Goal: Task Accomplishment & Management: Manage account settings

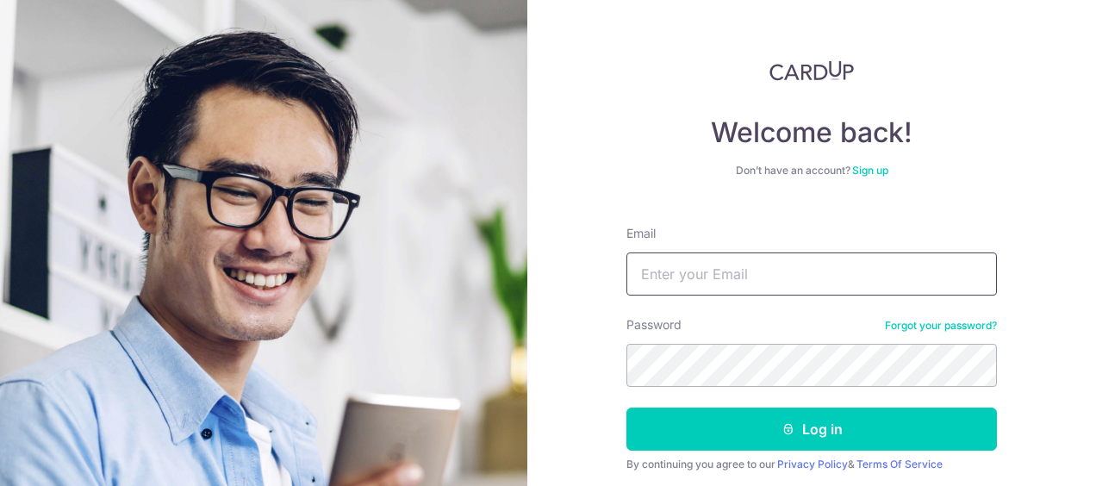
type input "[EMAIL_ADDRESS][DOMAIN_NAME]"
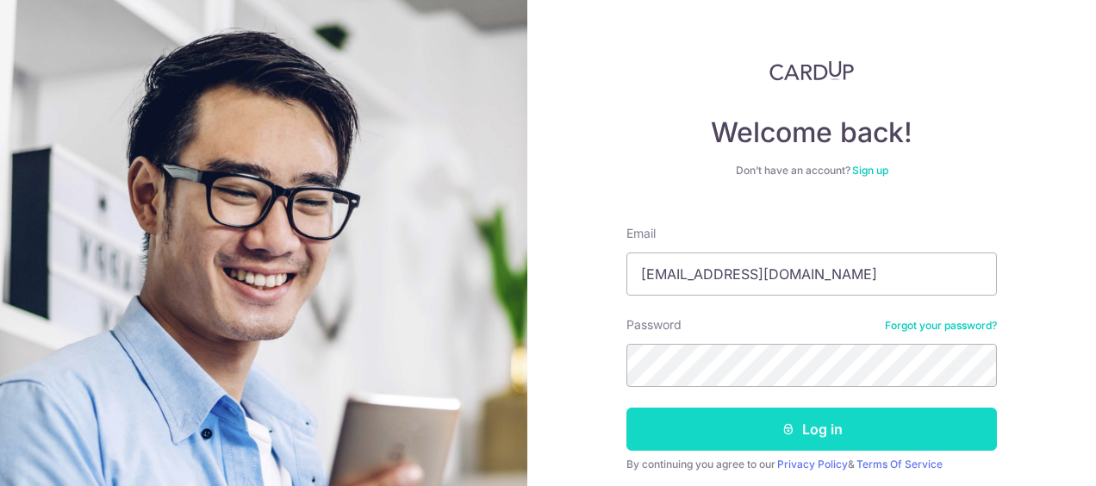
click at [824, 426] on button "Log in" at bounding box center [811, 429] width 370 height 43
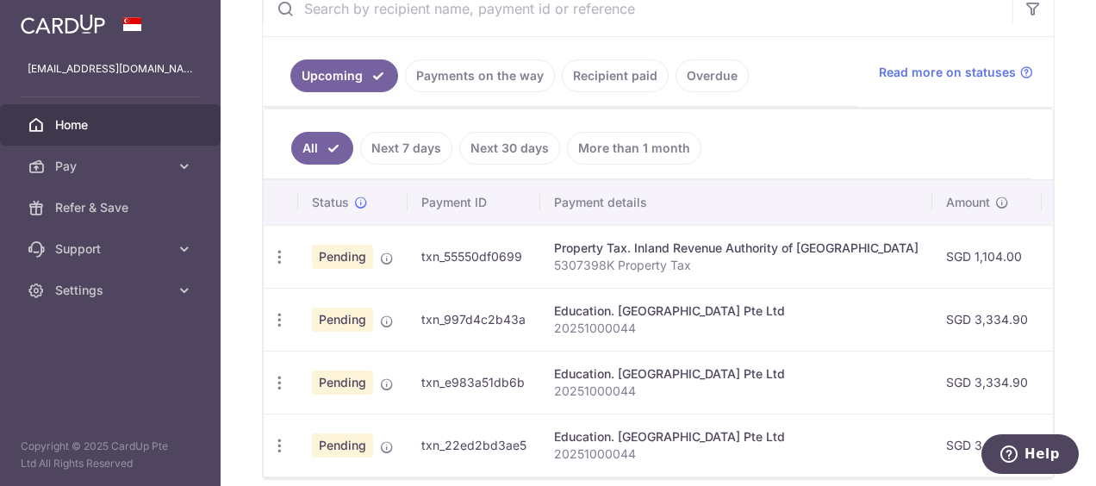
scroll to position [384, 0]
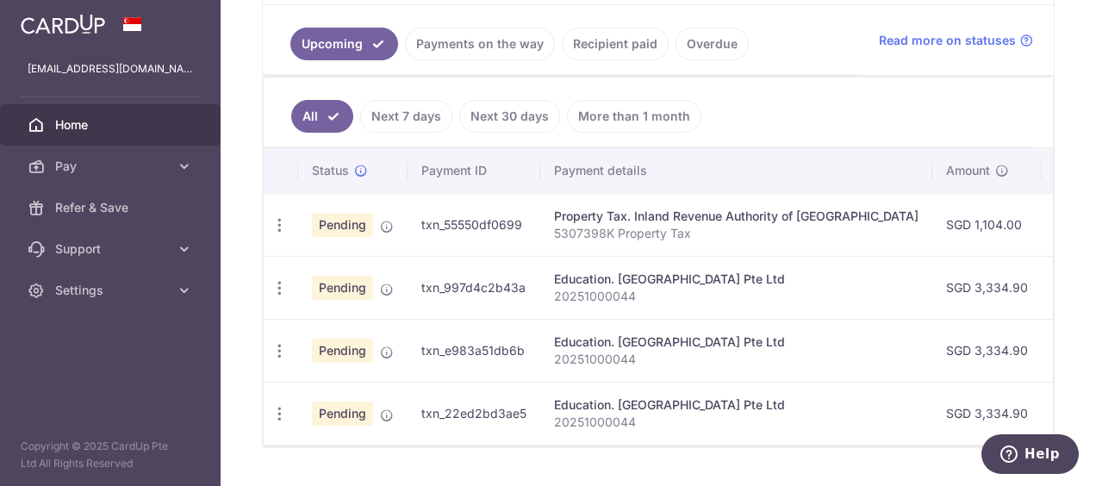
click at [350, 230] on span "Pending" at bounding box center [342, 225] width 61 height 24
click at [278, 225] on icon "button" at bounding box center [280, 225] width 18 height 18
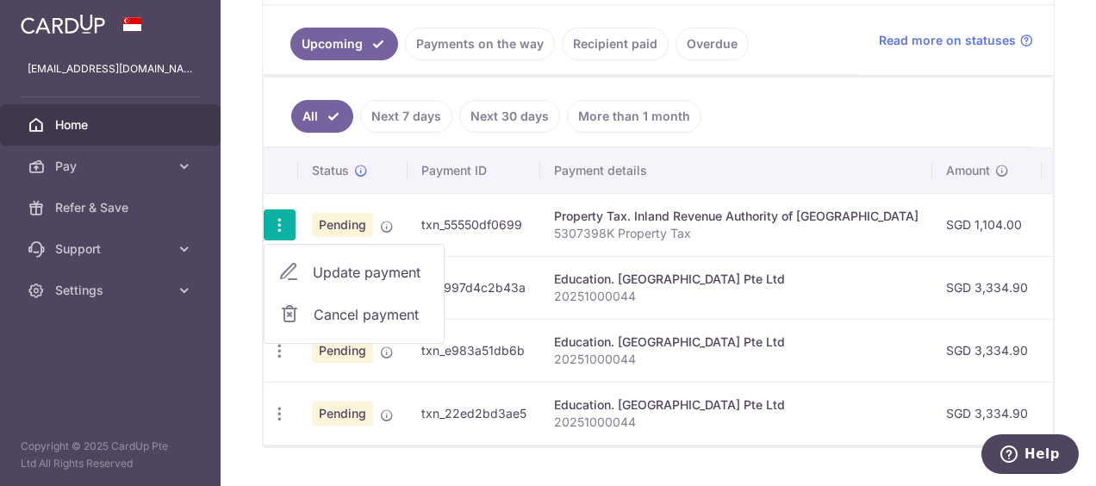
click at [327, 314] on span "Cancel payment" at bounding box center [371, 314] width 115 height 21
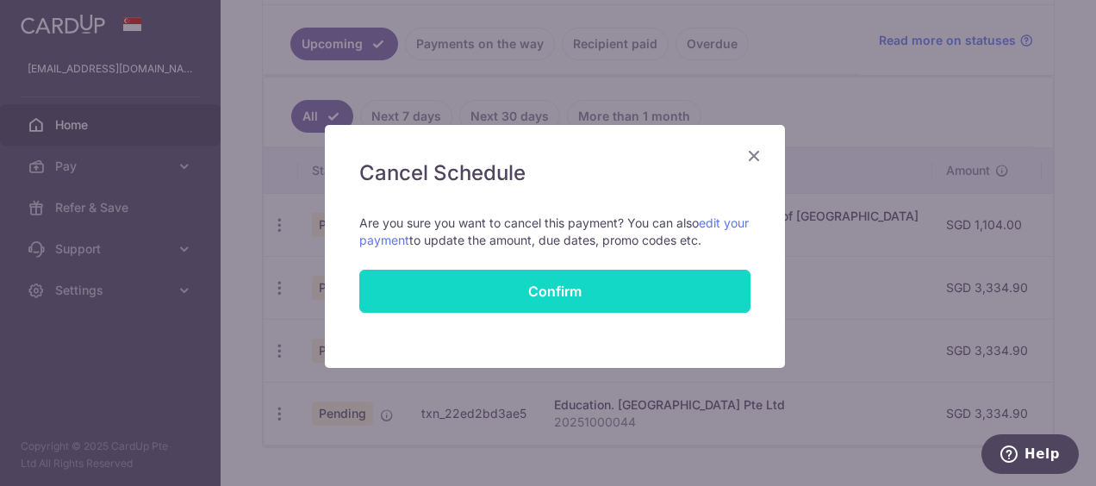
click at [525, 283] on button "Confirm" at bounding box center [554, 291] width 391 height 43
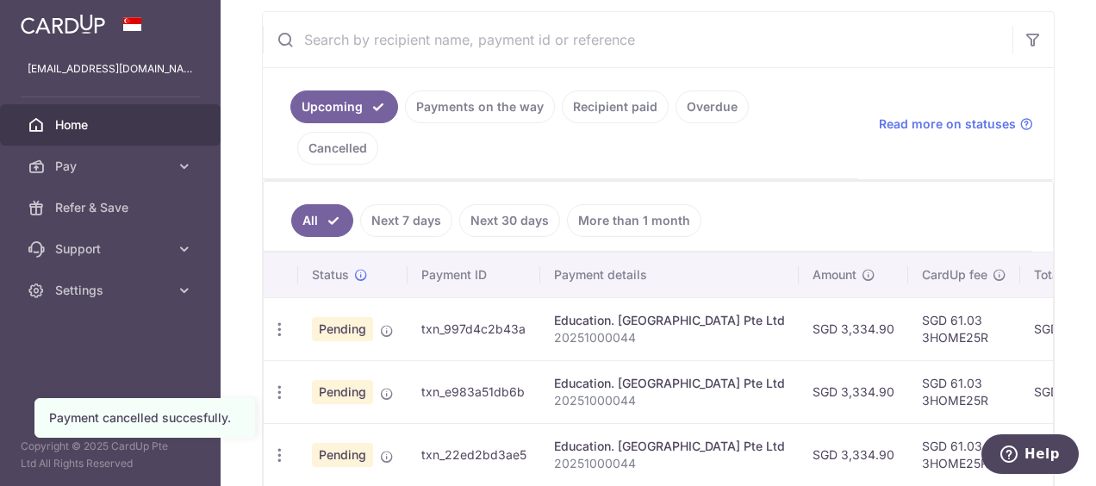
scroll to position [414, 0]
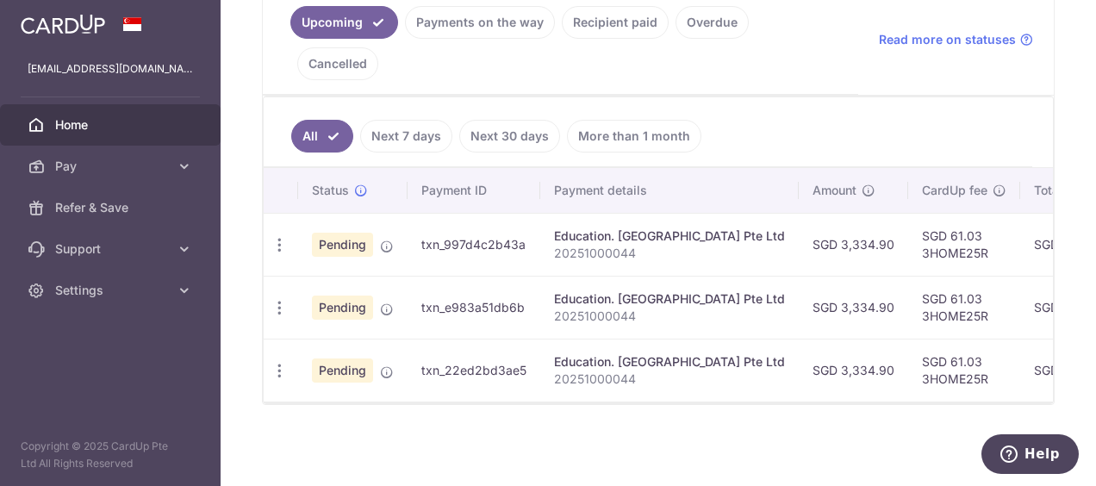
click at [846, 99] on ul "All Next 7 days Next 30 days More than 1 month" at bounding box center [648, 132] width 769 height 70
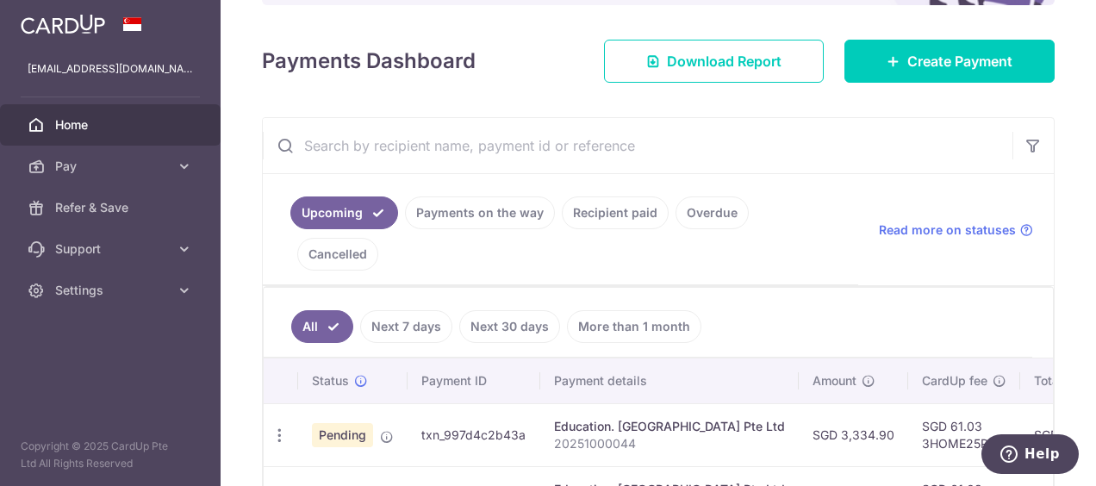
scroll to position [0, 0]
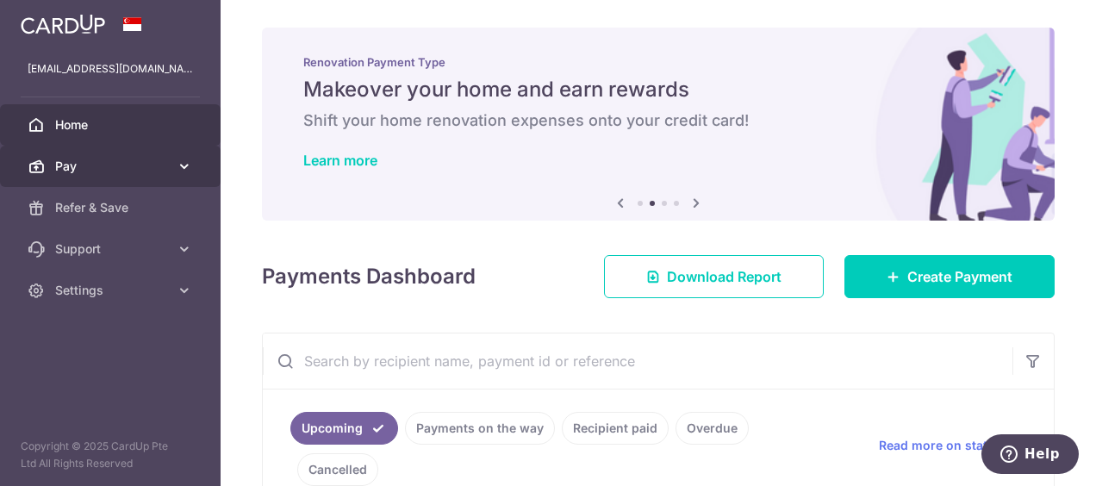
click at [134, 154] on link "Pay" at bounding box center [110, 166] width 221 height 41
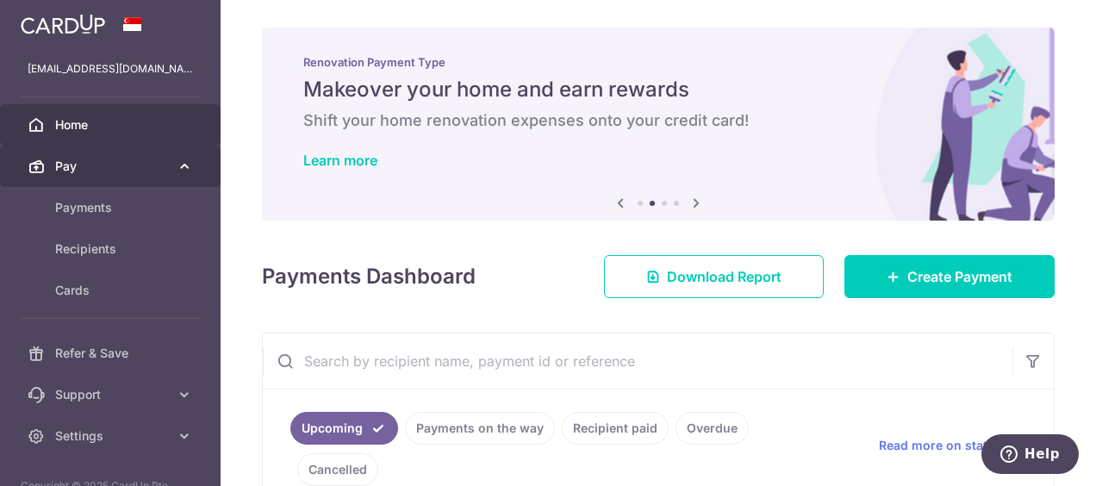
click at [134, 154] on link "Pay" at bounding box center [110, 166] width 221 height 41
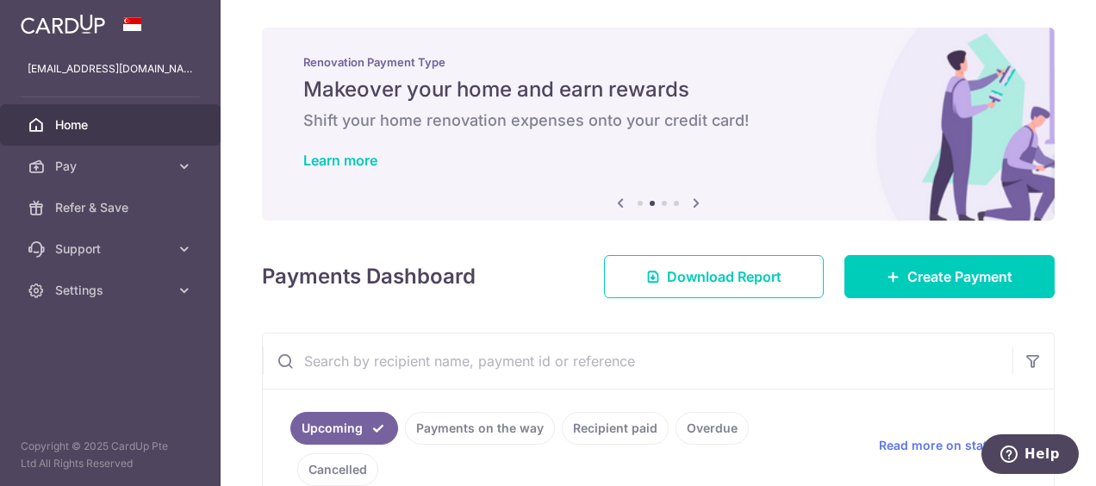
click at [127, 118] on span "Home" at bounding box center [112, 124] width 114 height 17
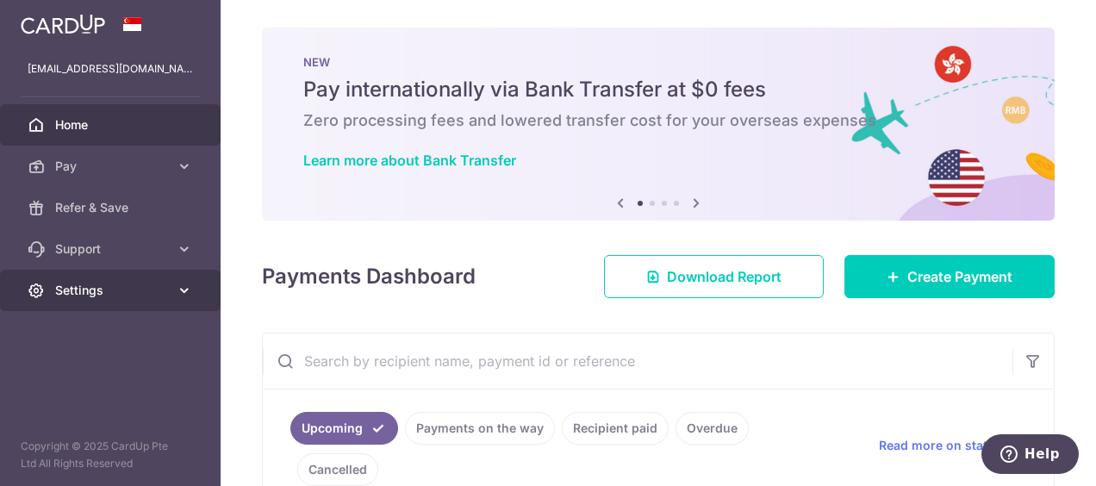
click at [172, 294] on link "Settings" at bounding box center [110, 290] width 221 height 41
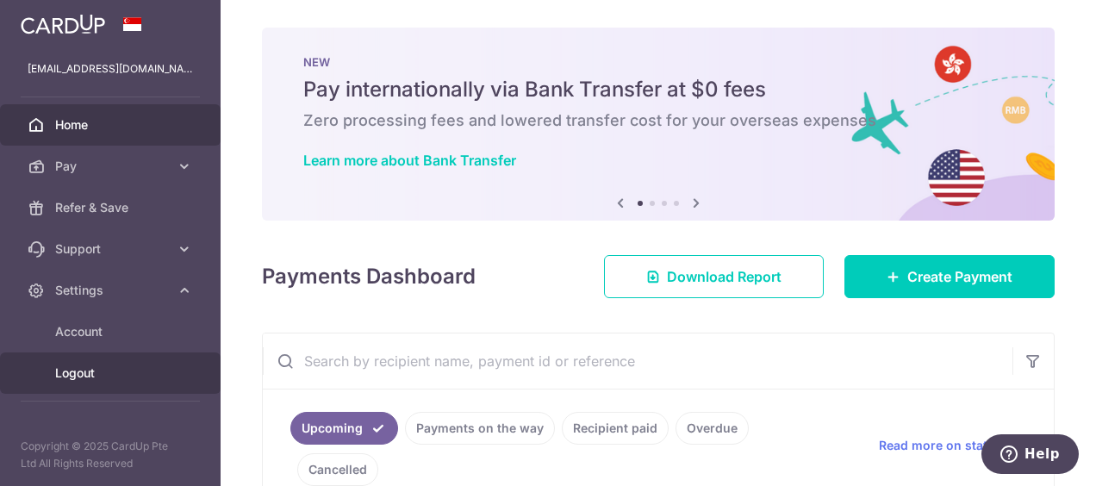
click at [118, 381] on link "Logout" at bounding box center [110, 372] width 221 height 41
